Goal: Transaction & Acquisition: Purchase product/service

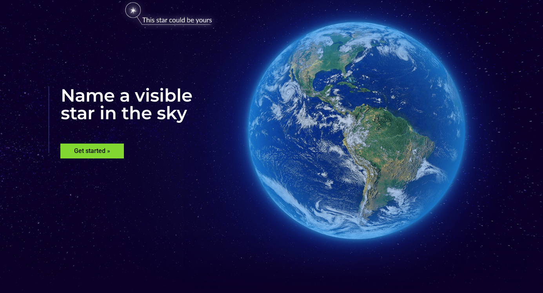
scroll to position [38, 0]
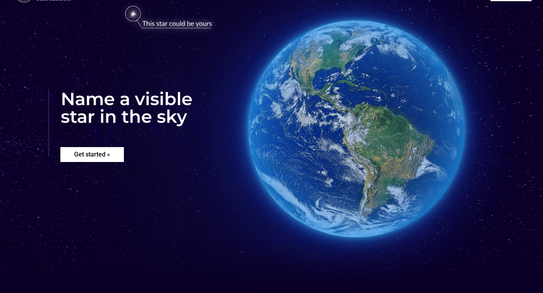
click at [96, 157] on rs-layer "Get started »" at bounding box center [91, 154] width 63 height 15
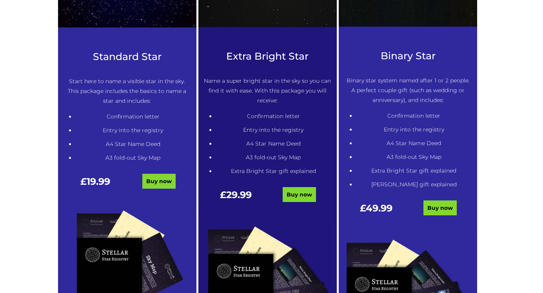
scroll to position [425, 0]
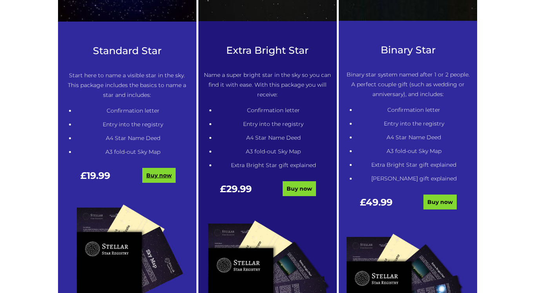
click at [156, 177] on link "Buy now" at bounding box center [158, 175] width 33 height 15
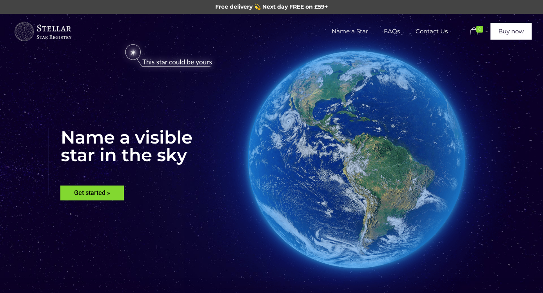
scroll to position [0, 0]
click at [363, 29] on span "Name a Star" at bounding box center [350, 32] width 52 height 24
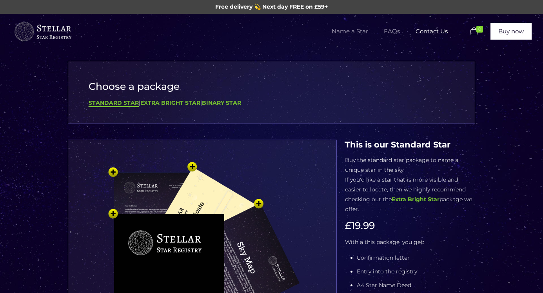
click at [392, 31] on span "FAQs" at bounding box center [392, 32] width 32 height 24
